Goal: Transaction & Acquisition: Download file/media

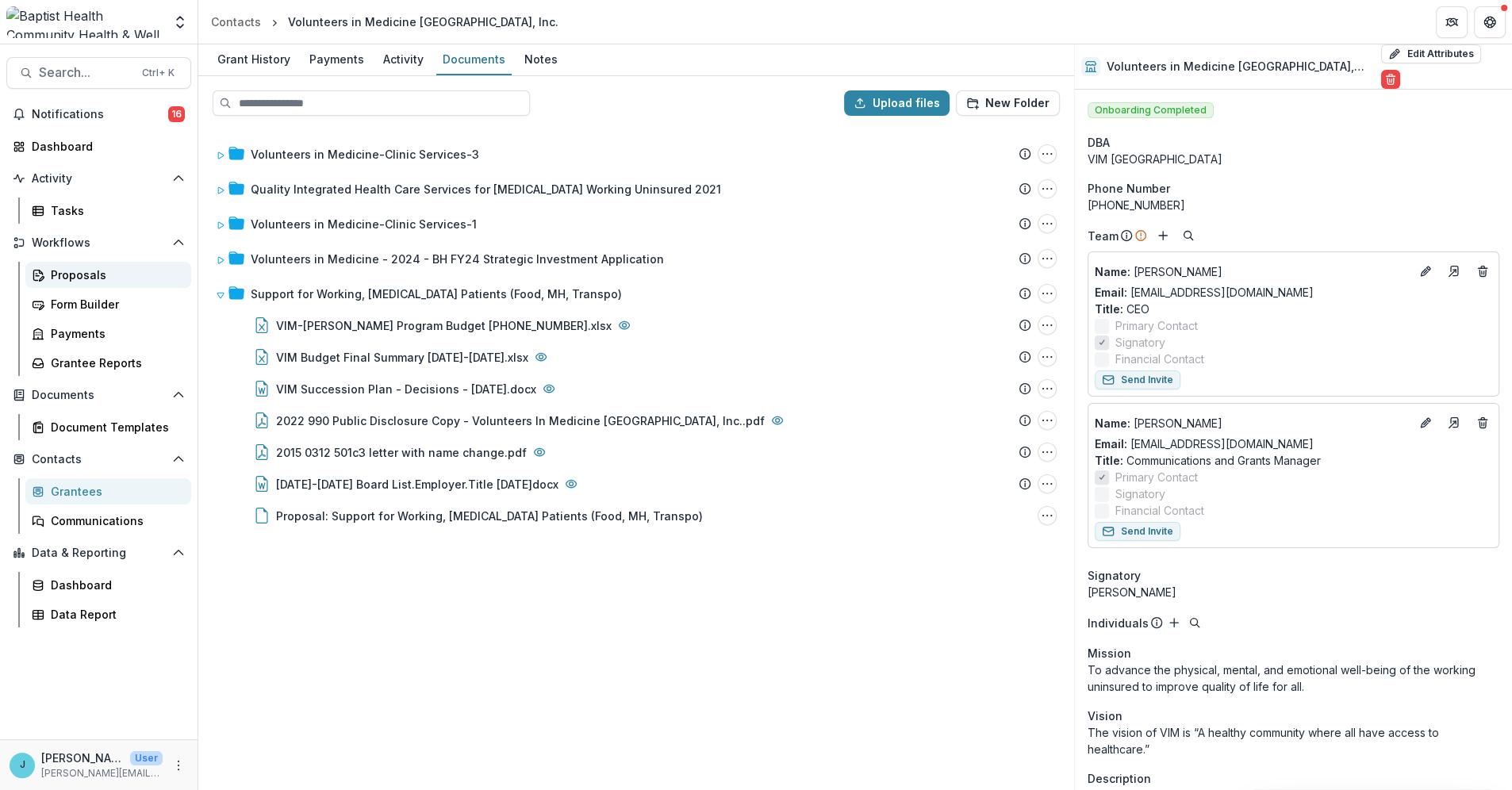
click at [66, 277] on div "Proposals" at bounding box center [114, 274] width 128 height 17
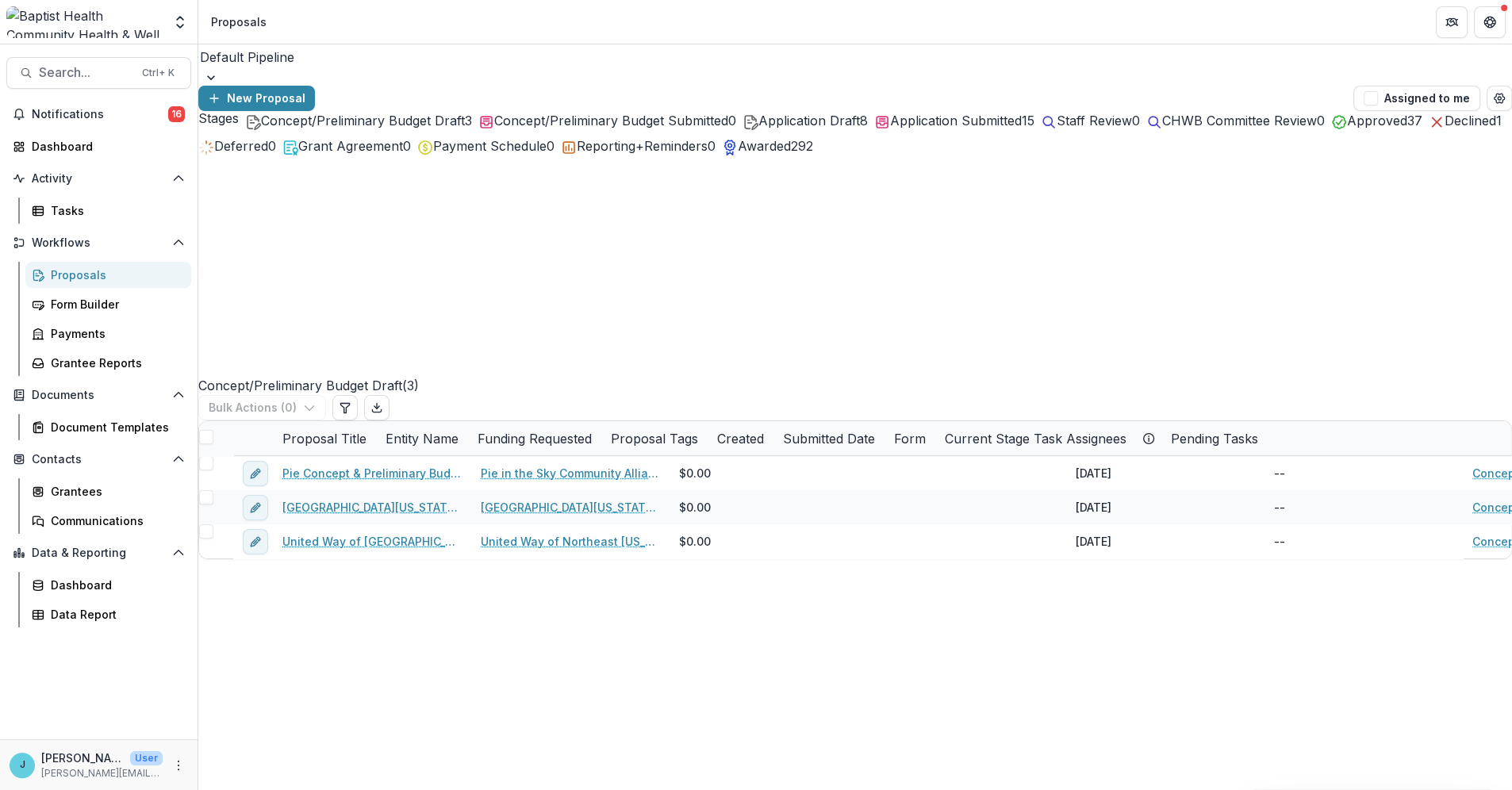
click at [1331, 130] on div "Approved 37" at bounding box center [1377, 121] width 91 height 19
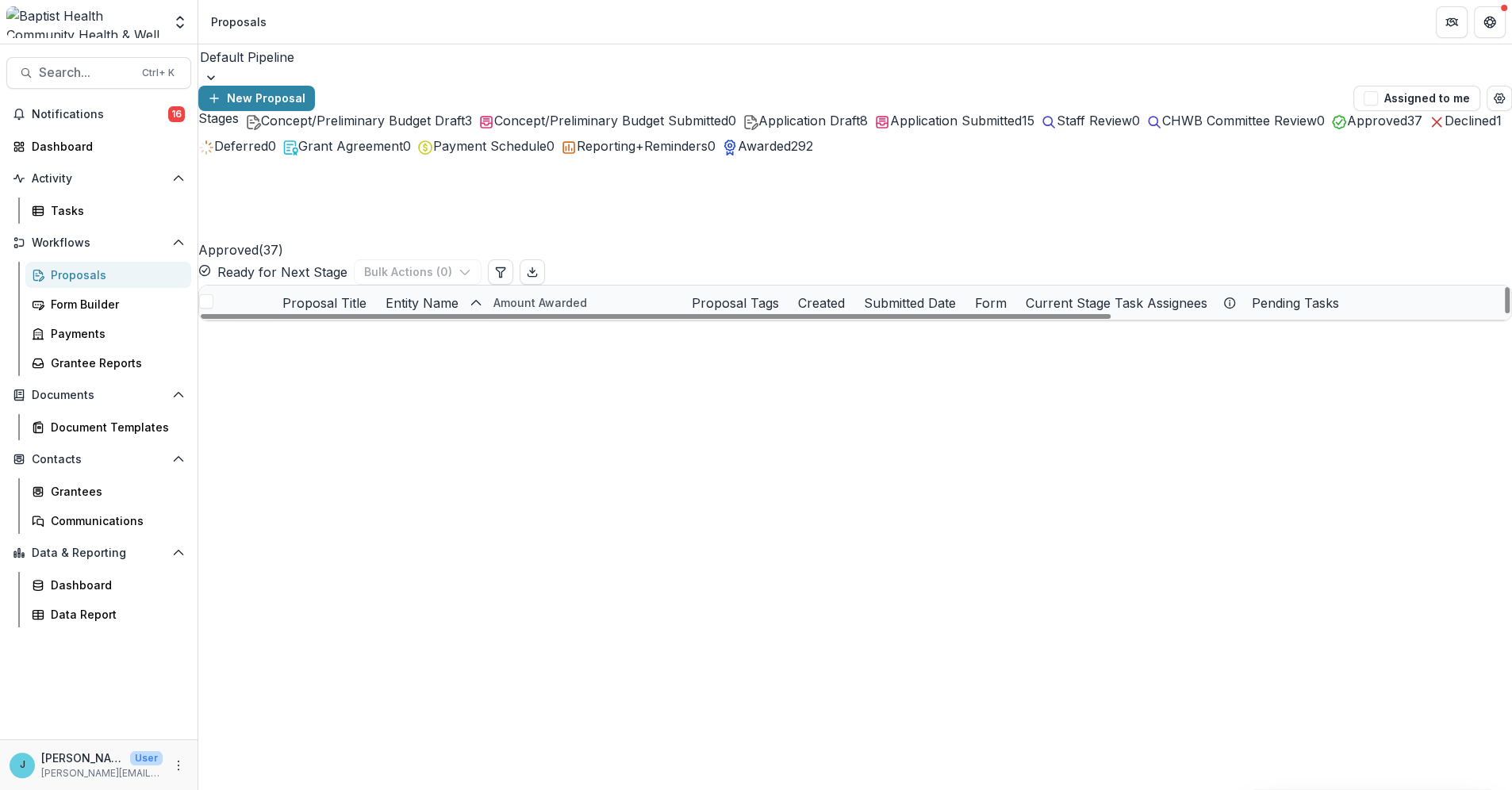
click at [405, 329] on link "Northeast [US_STATE] Nutrition Security Mapping & Pantry Infrastructure Initiat…" at bounding box center [381, 337] width 160 height 17
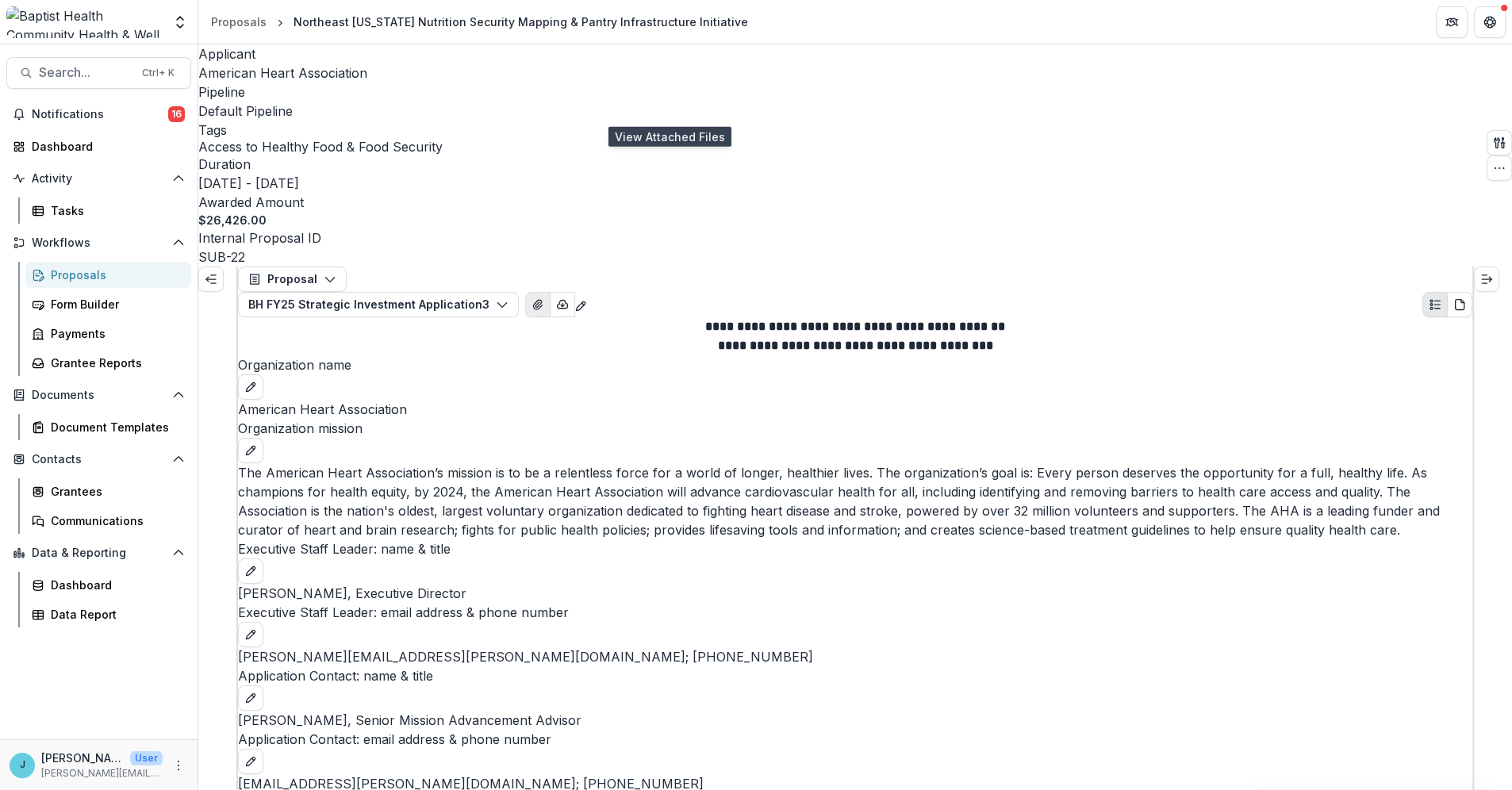
click at [544, 298] on icon "View Attached Files" at bounding box center [538, 304] width 13 height 13
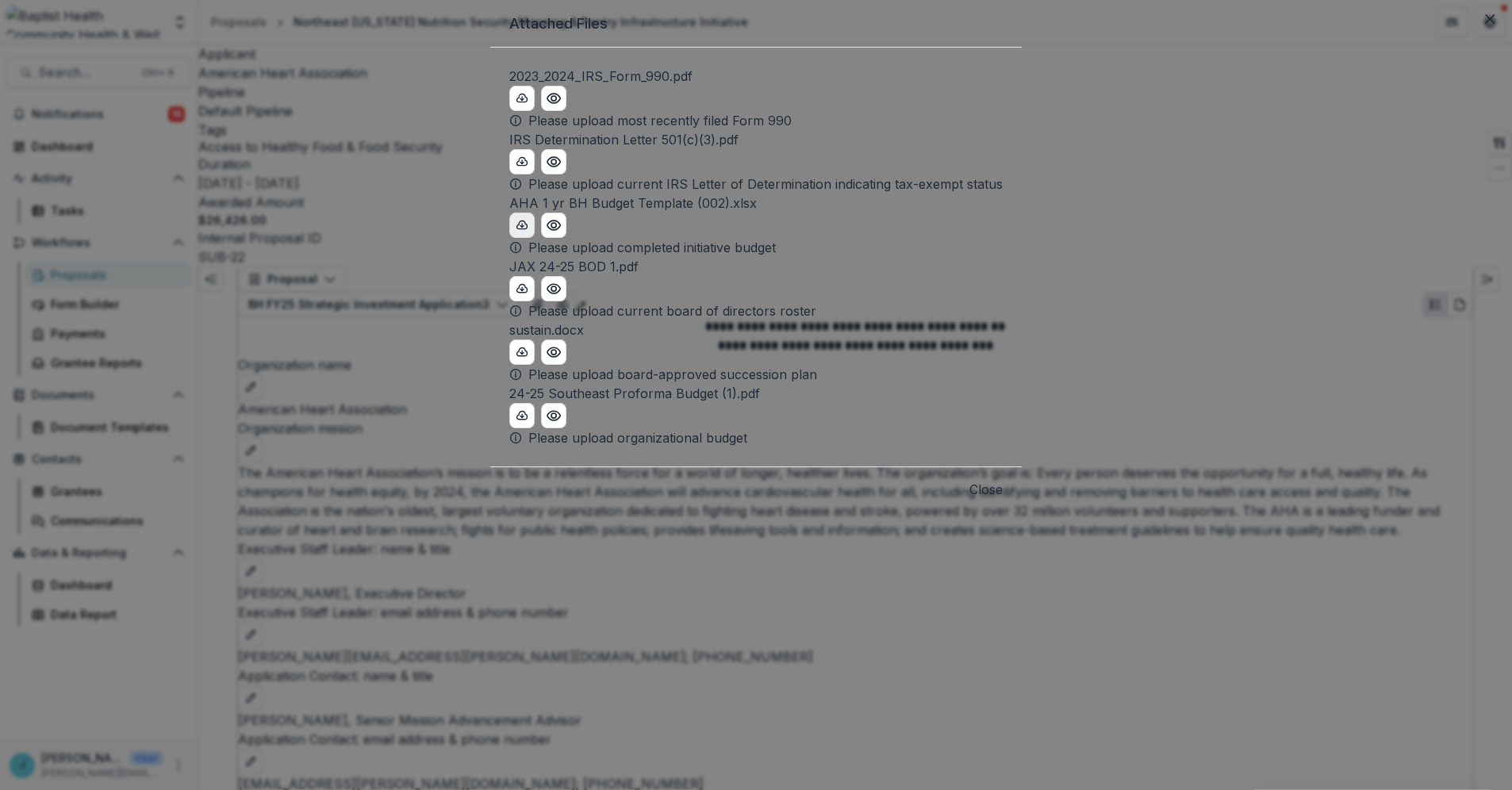
click at [523, 228] on icon "download-button" at bounding box center [523, 224] width 10 height 8
click at [1485, 24] on icon "Close" at bounding box center [1489, 18] width 10 height 10
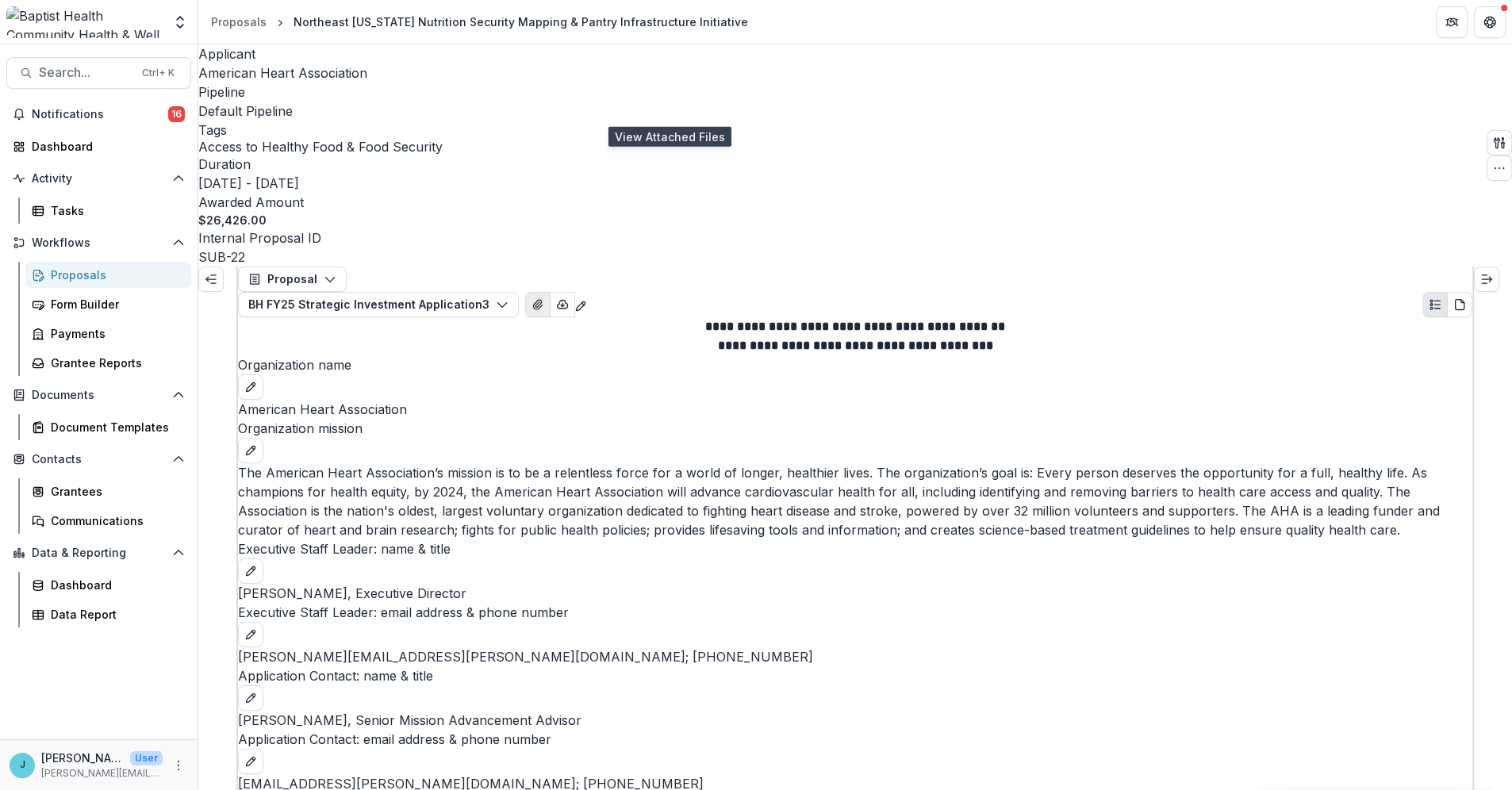
click at [544, 298] on icon "View Attached Files" at bounding box center [538, 304] width 13 height 13
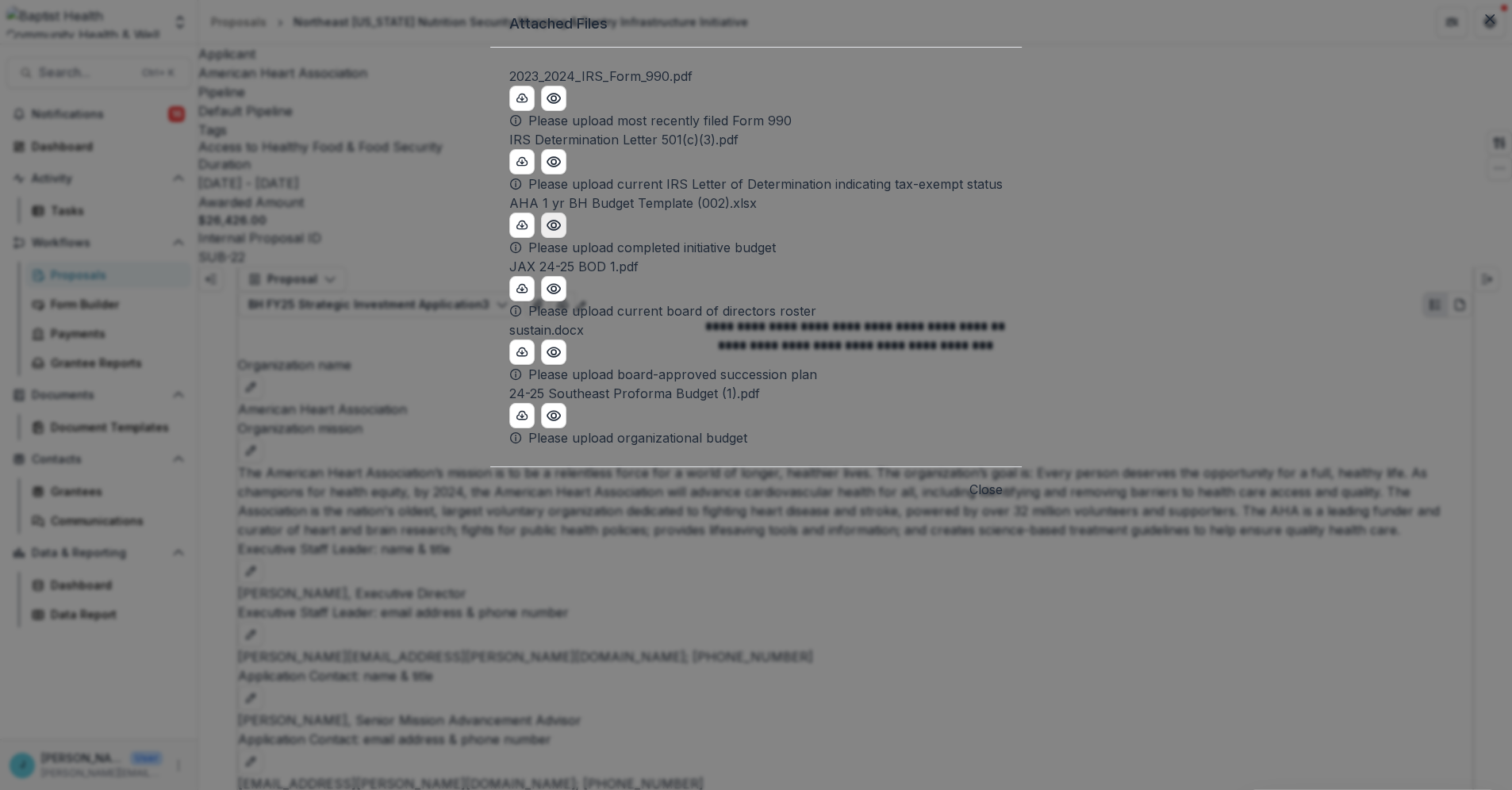
click at [556, 228] on circle "Preview AHA 1 yr BH Budget Template (002).xlsx" at bounding box center [553, 225] width 4 height 4
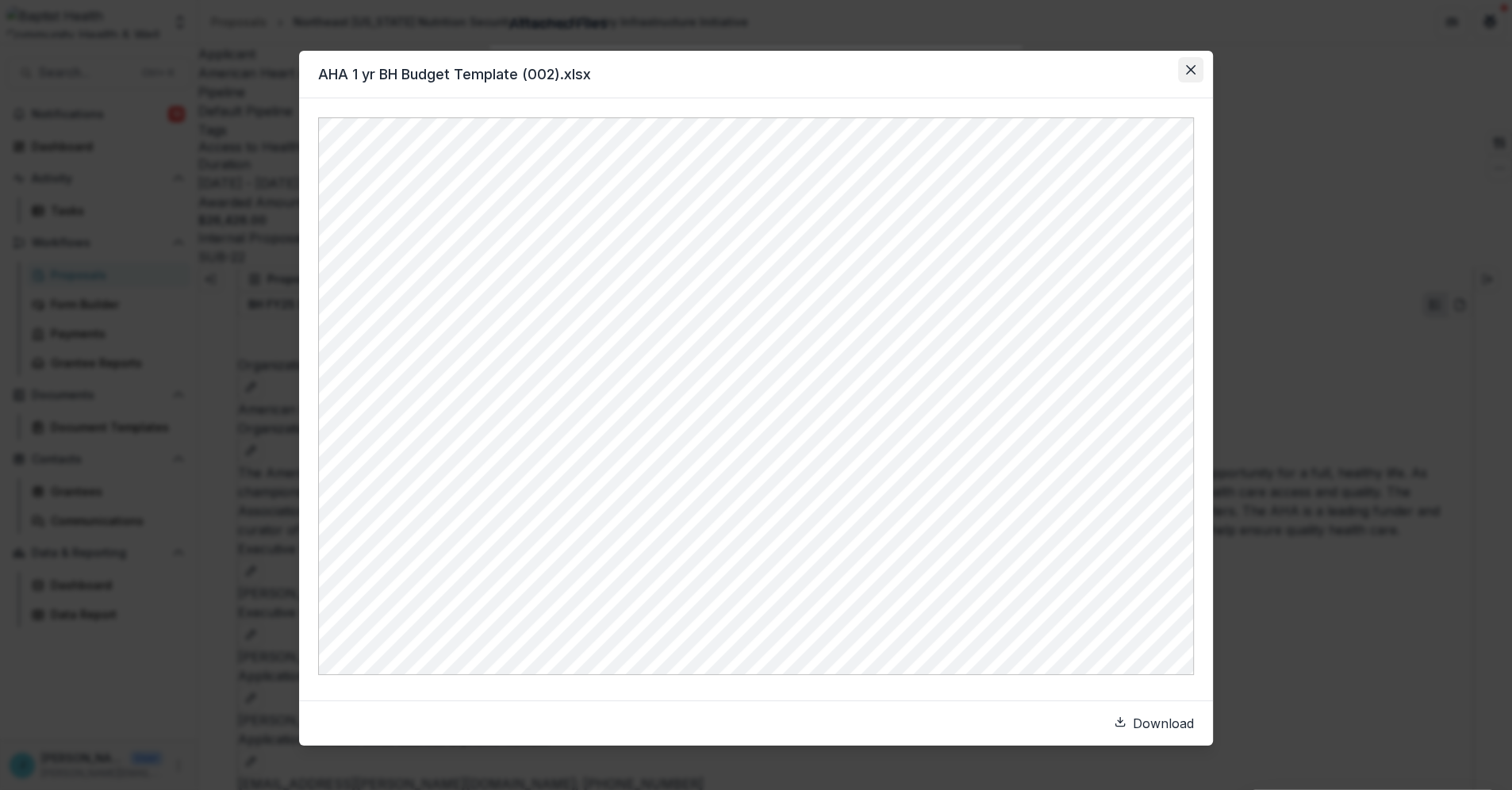
click at [1191, 68] on icon "Close" at bounding box center [1190, 69] width 10 height 10
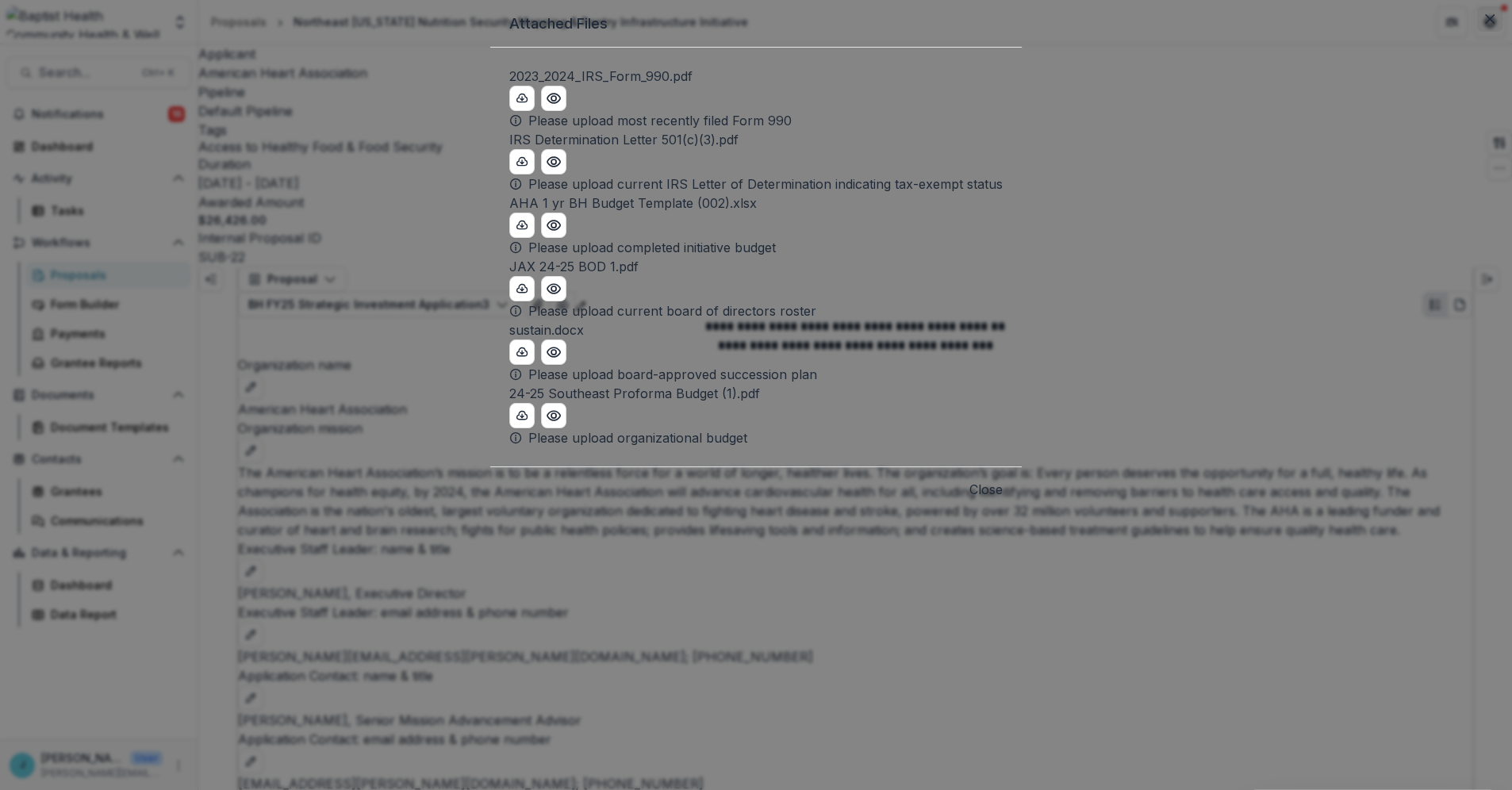
click at [1485, 24] on icon "Close" at bounding box center [1489, 18] width 10 height 10
